Goal: Task Accomplishment & Management: Complete application form

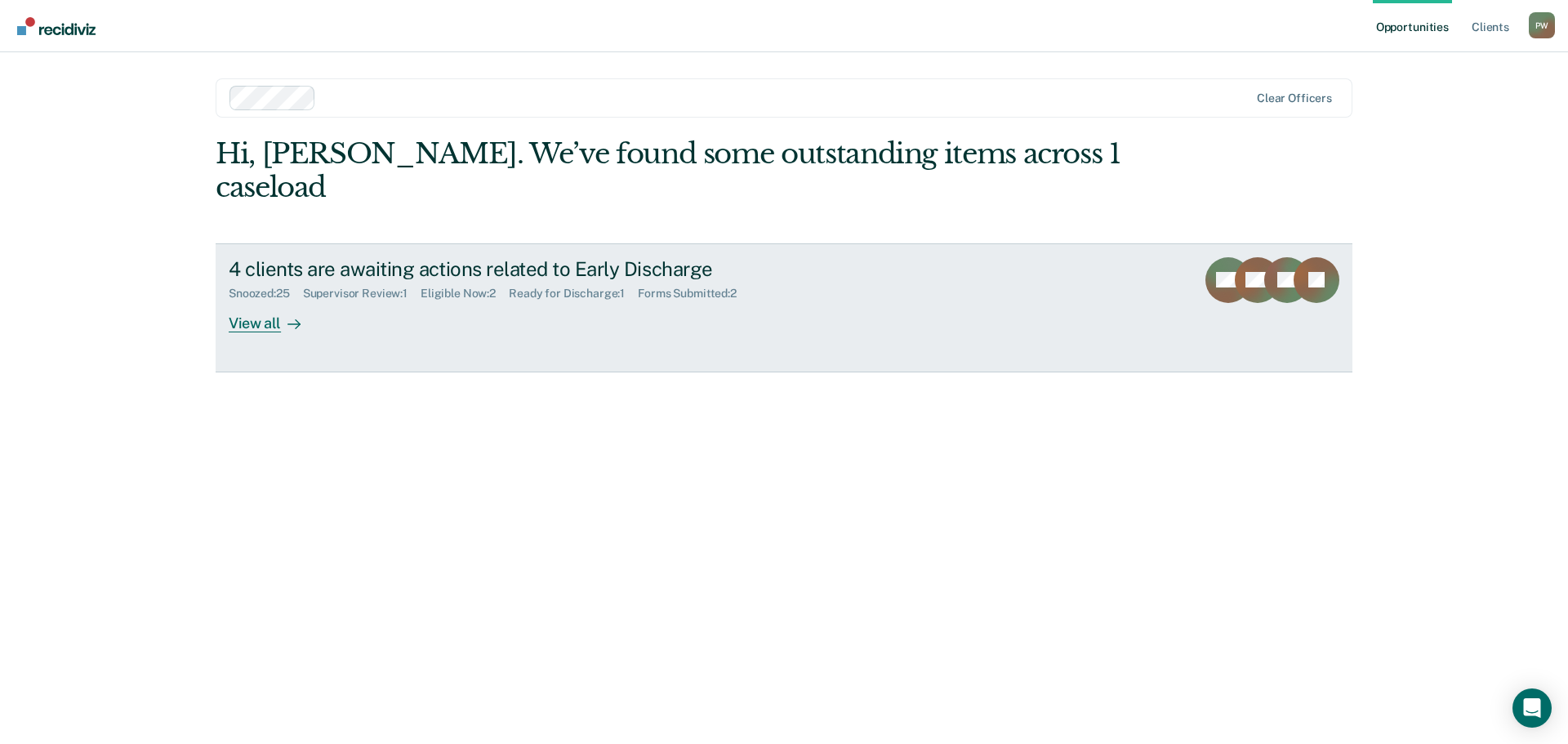
click at [257, 301] on div "View all" at bounding box center [274, 316] width 92 height 32
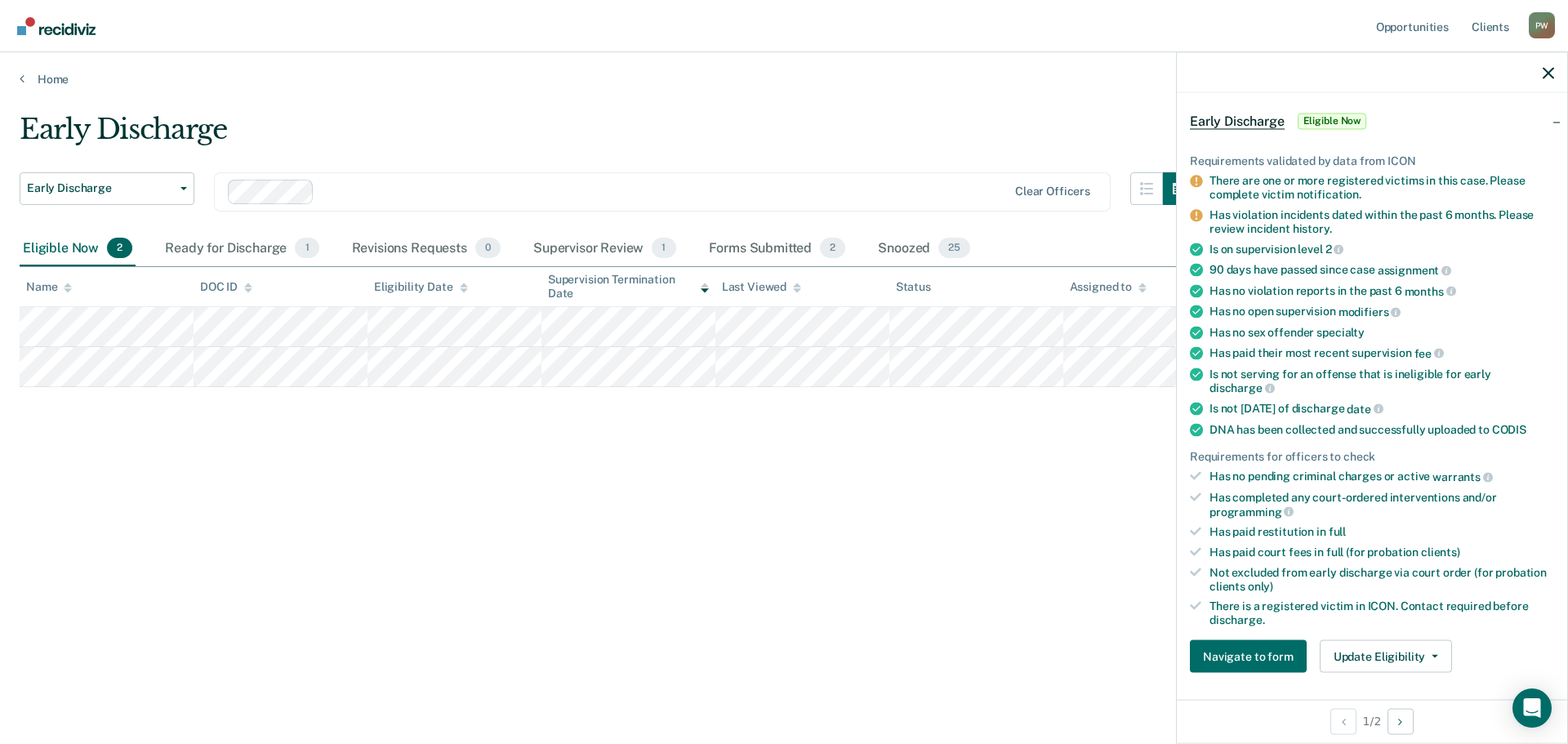
scroll to position [164, 0]
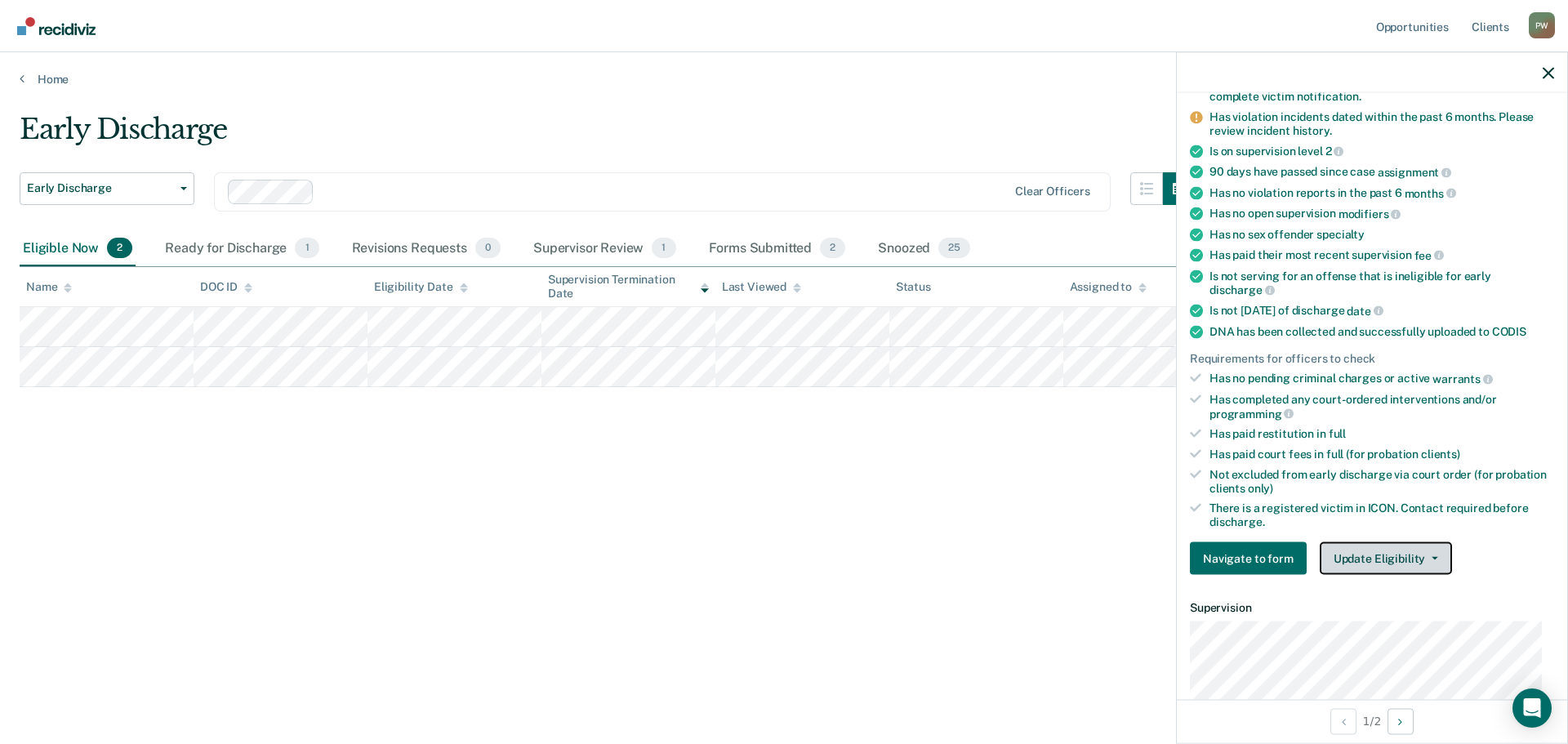
click at [1376, 559] on button "Update Eligibility" at bounding box center [1386, 559] width 133 height 33
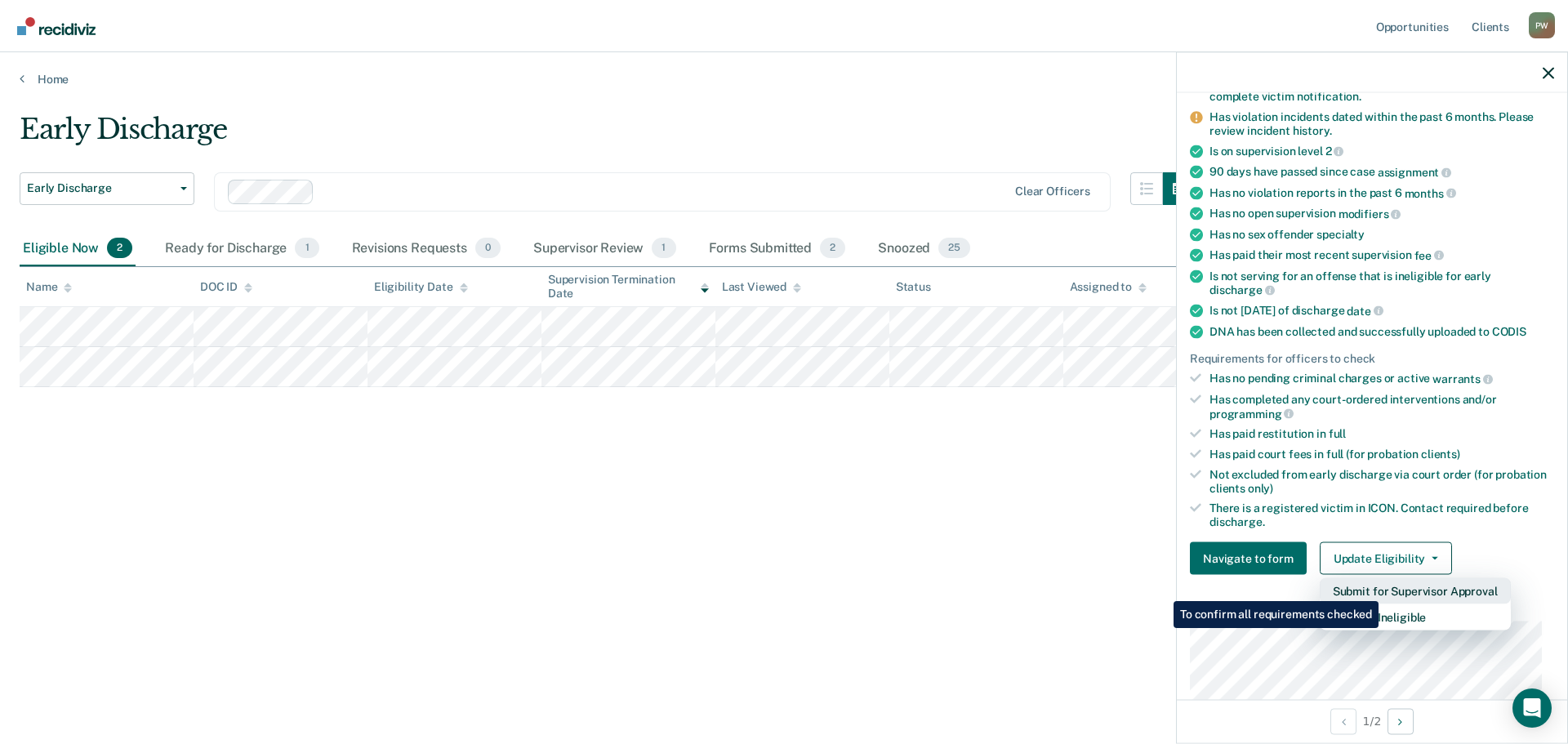
click at [1380, 589] on button "Submit for Supervisor Approval" at bounding box center [1415, 590] width 191 height 26
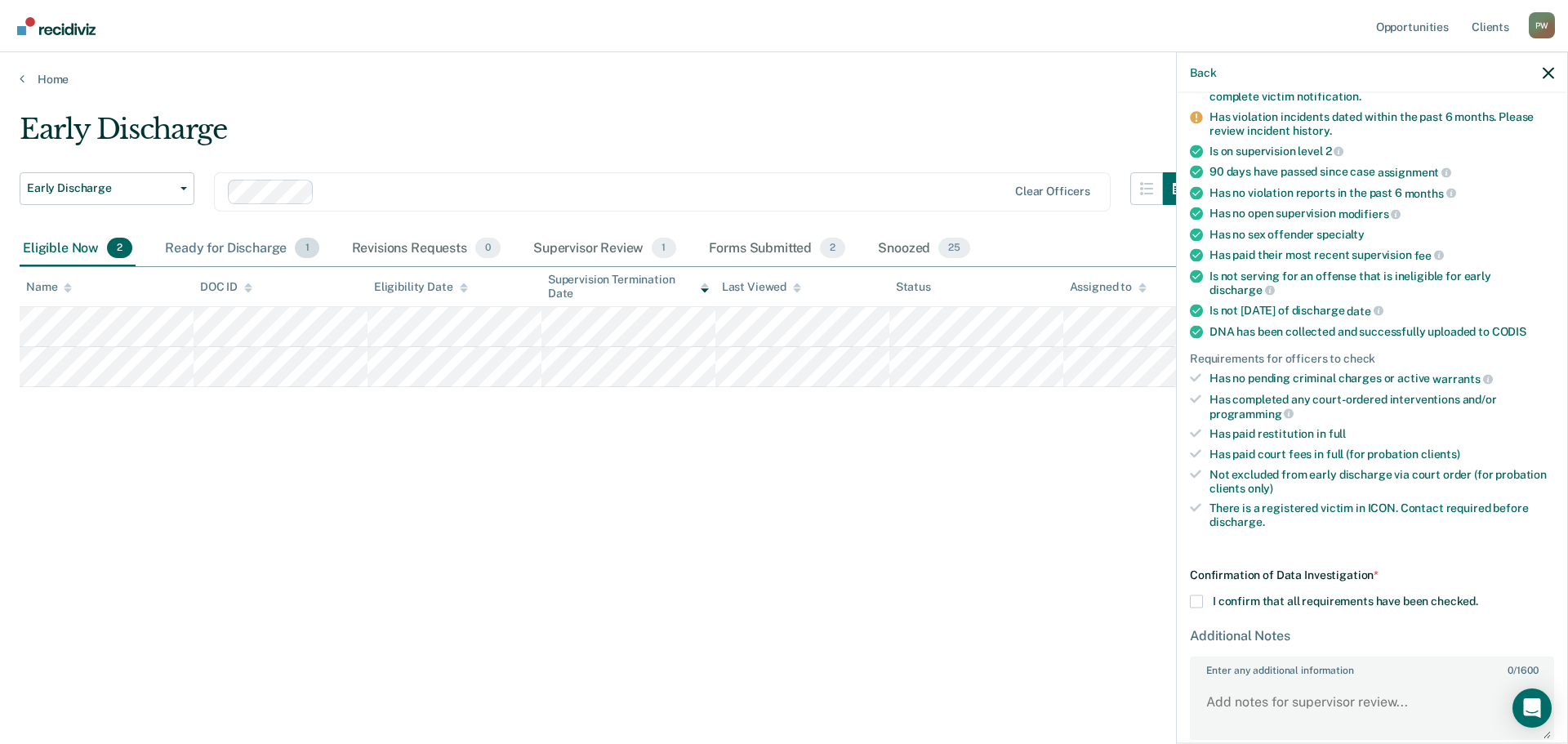
click at [266, 252] on div "Ready for Discharge 1" at bounding box center [242, 249] width 160 height 36
